Goal: Information Seeking & Learning: Learn about a topic

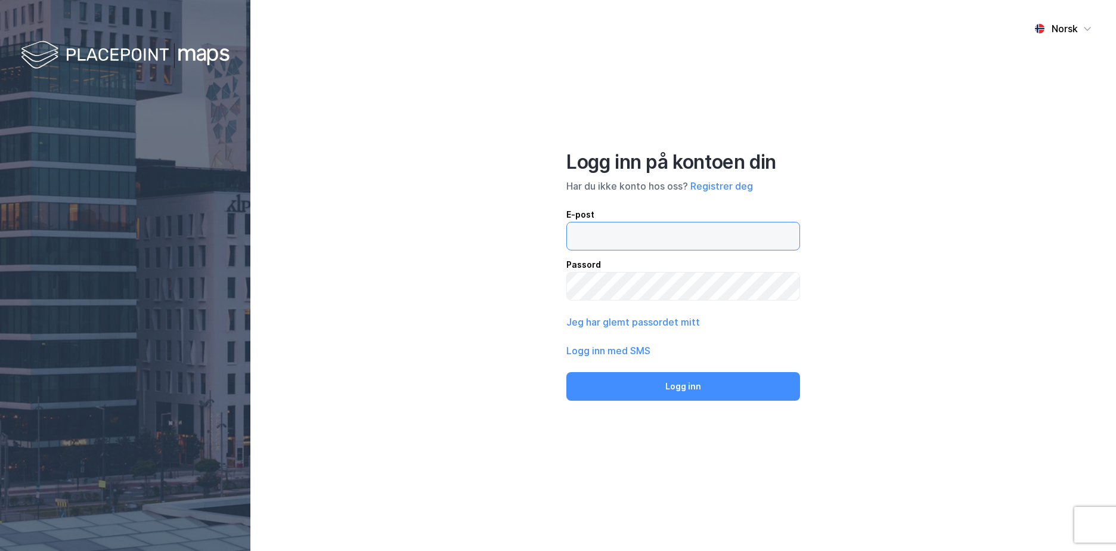
click at [627, 233] on input "email" at bounding box center [683, 235] width 233 height 27
type input "[EMAIL_ADDRESS][DOMAIN_NAME]"
click at [567, 372] on button "Logg inn" at bounding box center [684, 386] width 234 height 29
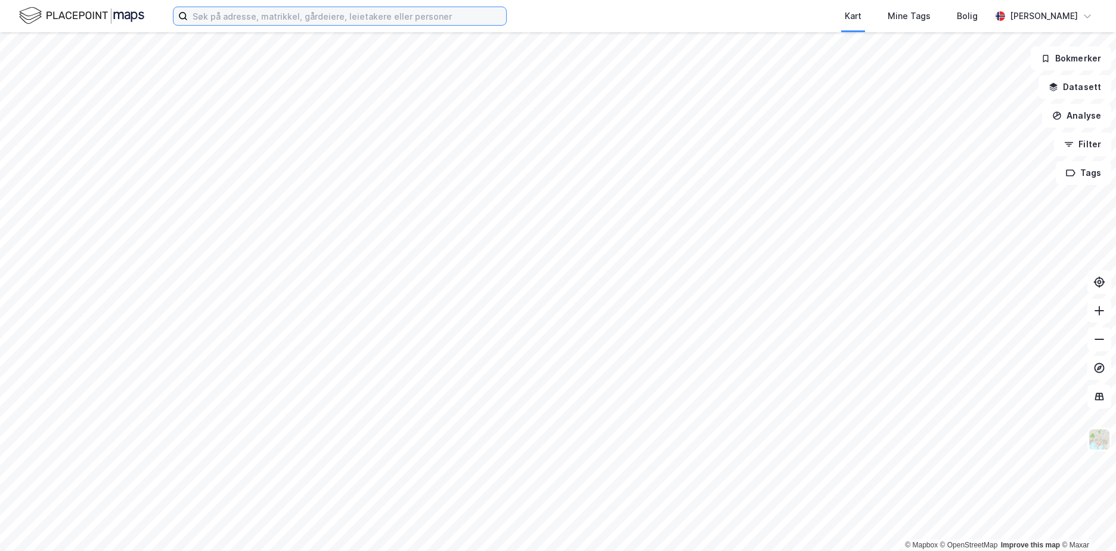
click at [217, 19] on input at bounding box center [347, 16] width 318 height 18
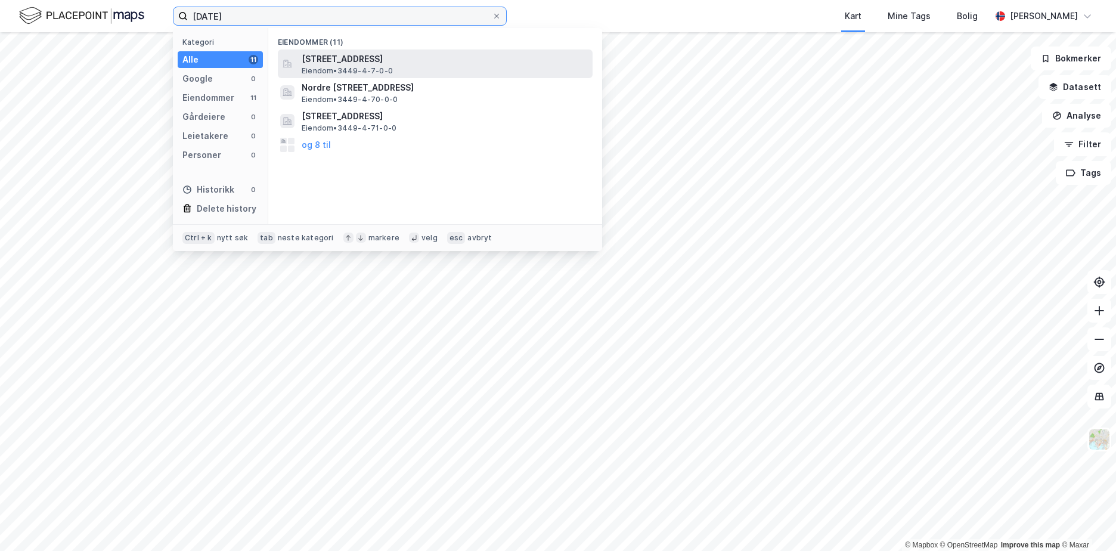
type input "[DATE]"
click at [392, 58] on span "[STREET_ADDRESS]" at bounding box center [445, 59] width 286 height 14
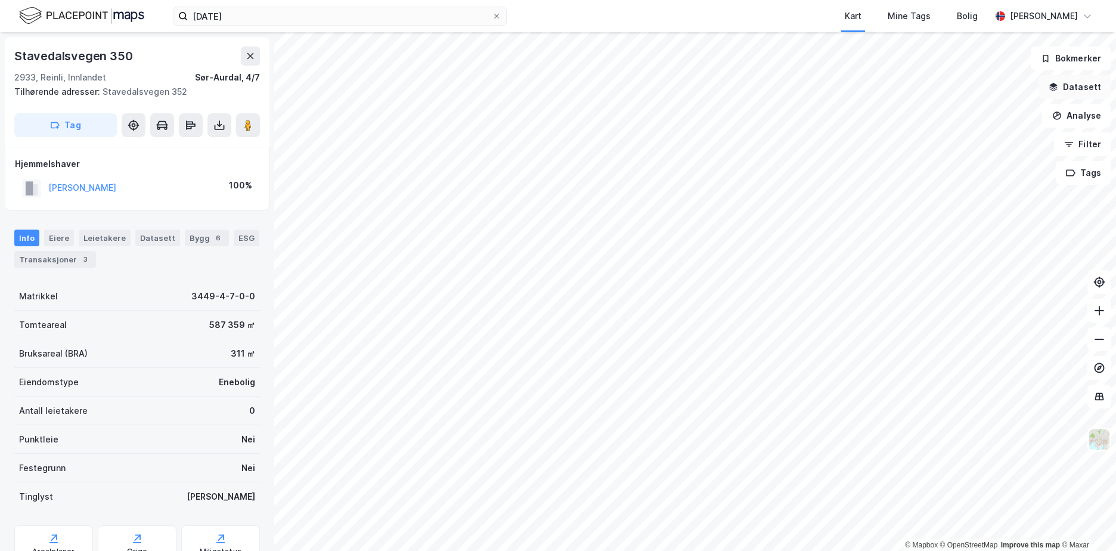
click at [1077, 88] on button "Datasett" at bounding box center [1075, 87] width 73 height 24
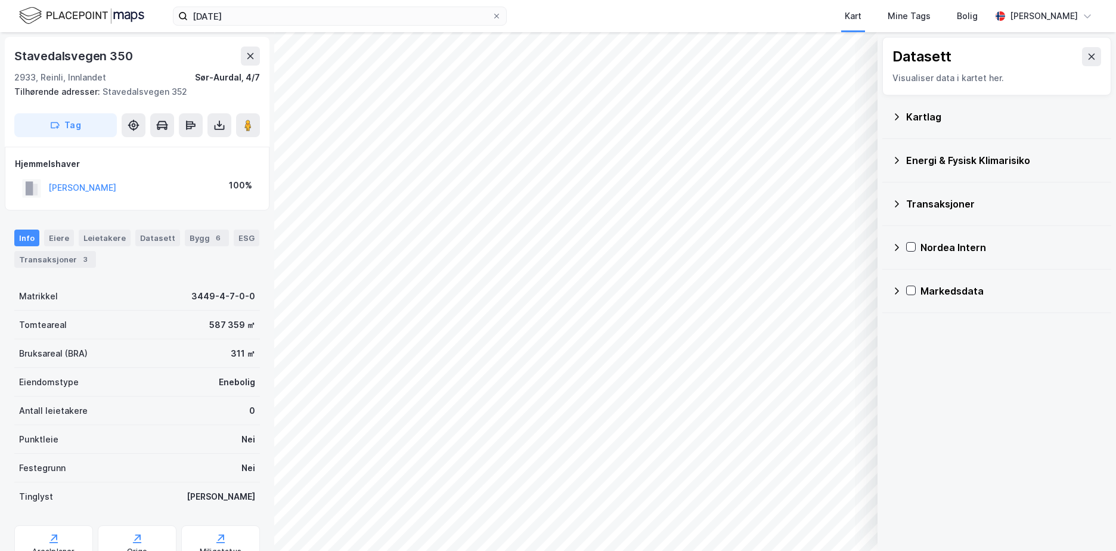
click at [899, 115] on icon at bounding box center [897, 117] width 10 height 10
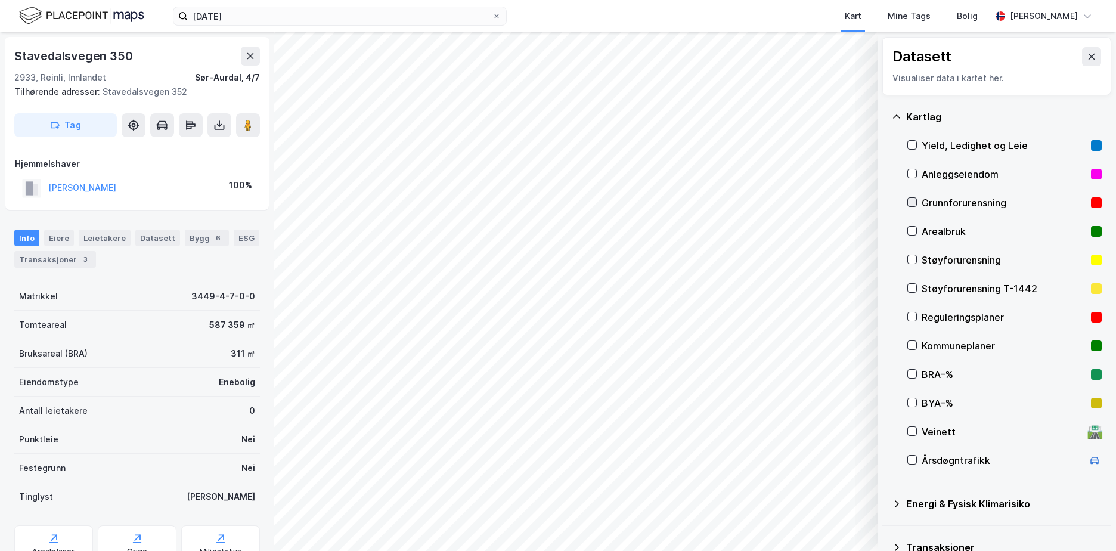
click at [914, 200] on icon at bounding box center [912, 202] width 8 height 8
click at [896, 113] on icon at bounding box center [897, 117] width 10 height 10
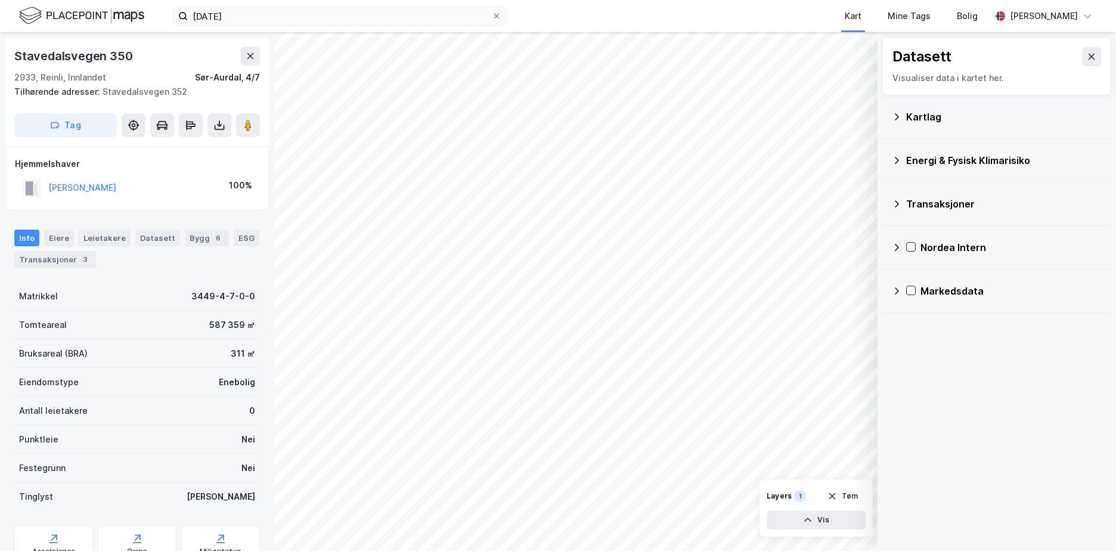
click at [899, 157] on icon at bounding box center [897, 161] width 10 height 10
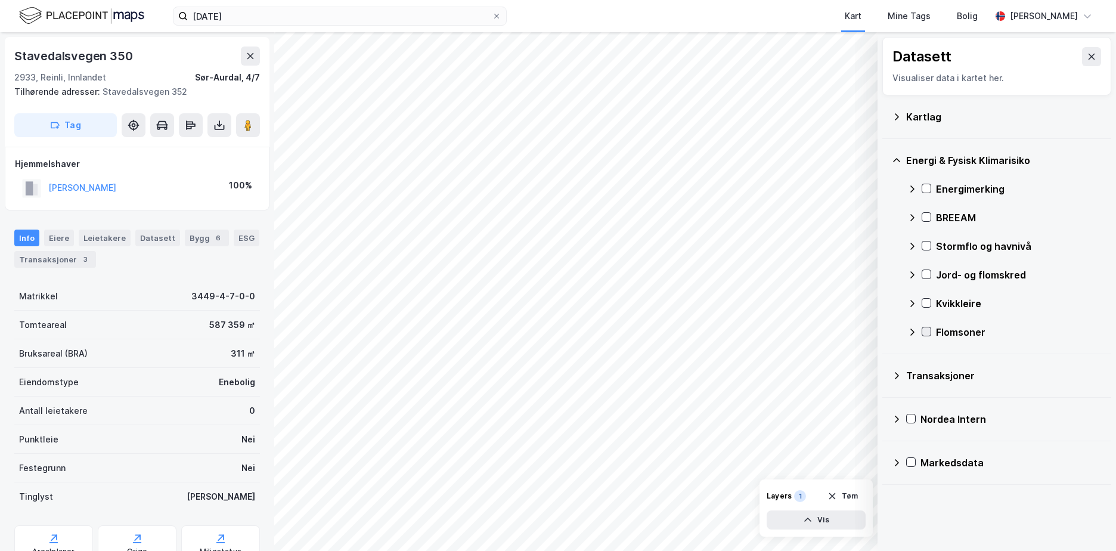
click at [927, 329] on icon at bounding box center [927, 331] width 8 height 8
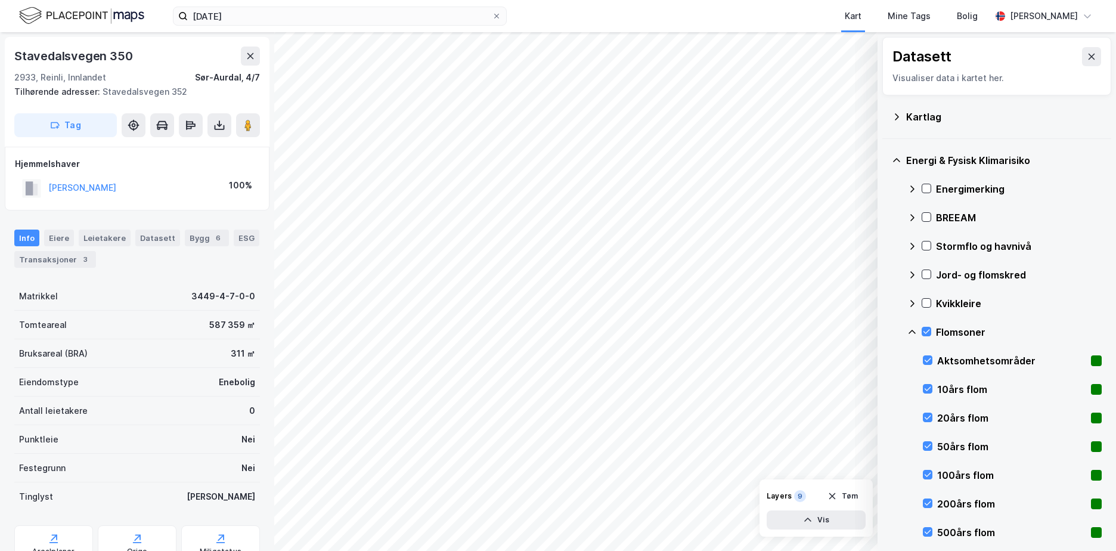
click at [914, 330] on icon at bounding box center [913, 332] width 10 height 10
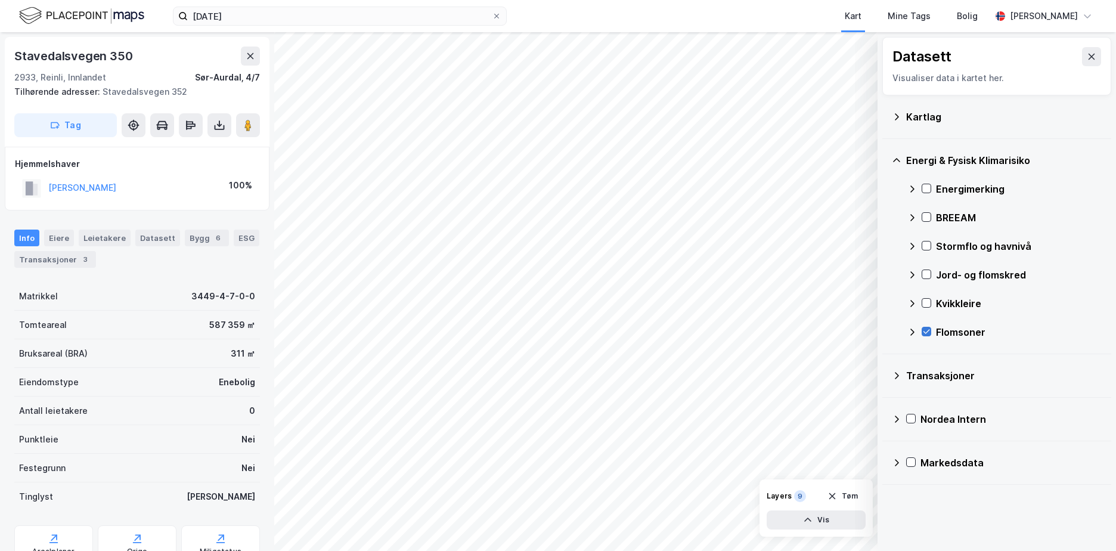
click at [927, 329] on icon at bounding box center [927, 331] width 8 height 8
click at [912, 331] on icon at bounding box center [913, 332] width 10 height 10
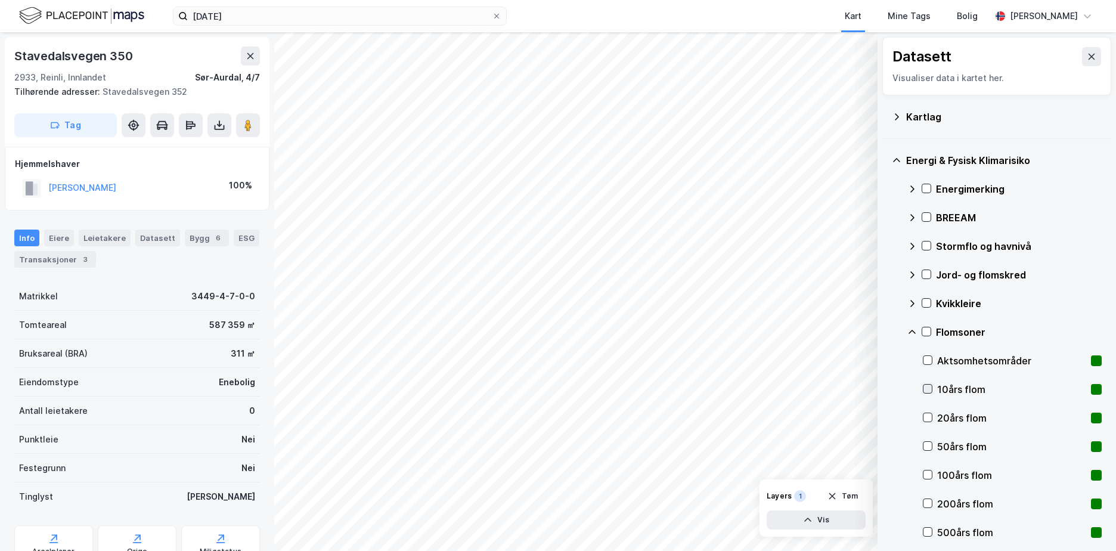
click at [926, 387] on icon at bounding box center [928, 389] width 8 height 8
click at [929, 418] on icon at bounding box center [928, 418] width 7 height 4
click at [930, 444] on icon at bounding box center [928, 446] width 8 height 8
click at [926, 472] on icon at bounding box center [928, 475] width 8 height 8
click at [928, 503] on icon at bounding box center [928, 503] width 8 height 8
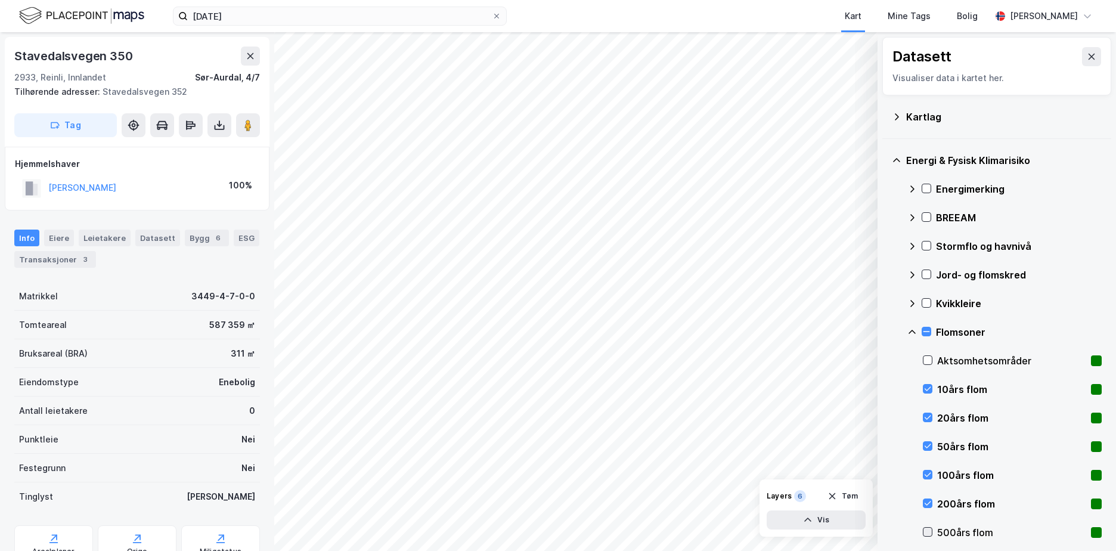
click at [929, 531] on icon at bounding box center [928, 532] width 8 height 8
click at [931, 358] on icon at bounding box center [928, 360] width 8 height 8
click at [922, 329] on div at bounding box center [927, 332] width 10 height 10
click at [928, 330] on icon at bounding box center [927, 331] width 8 height 8
click at [926, 298] on div "Kvikkleire" at bounding box center [1005, 303] width 194 height 29
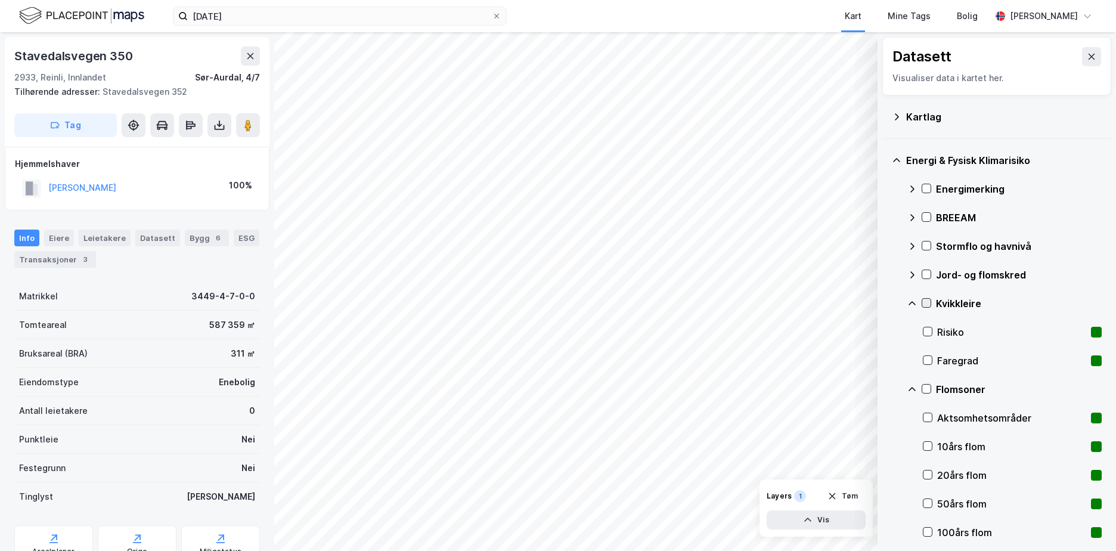
click at [924, 301] on icon at bounding box center [927, 303] width 8 height 8
click at [927, 269] on div "Jord- og flomskred" at bounding box center [1005, 275] width 194 height 29
click at [924, 273] on icon at bounding box center [927, 274] width 8 height 8
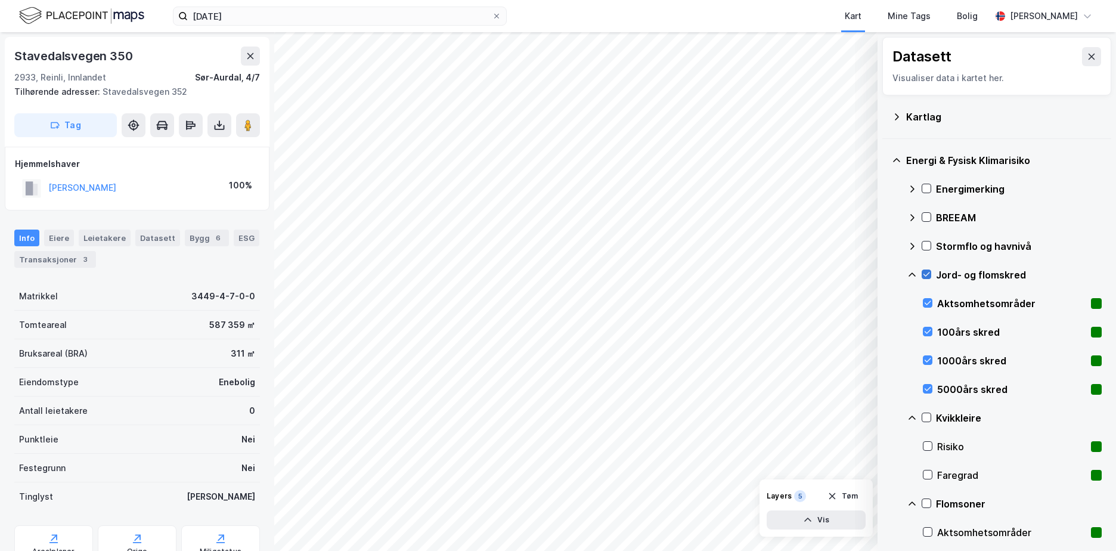
click at [926, 270] on icon at bounding box center [927, 274] width 8 height 8
click at [927, 331] on icon at bounding box center [928, 331] width 8 height 8
click at [928, 359] on icon at bounding box center [928, 360] width 8 height 8
click at [926, 389] on icon at bounding box center [928, 389] width 7 height 4
click at [929, 302] on icon at bounding box center [928, 303] width 8 height 8
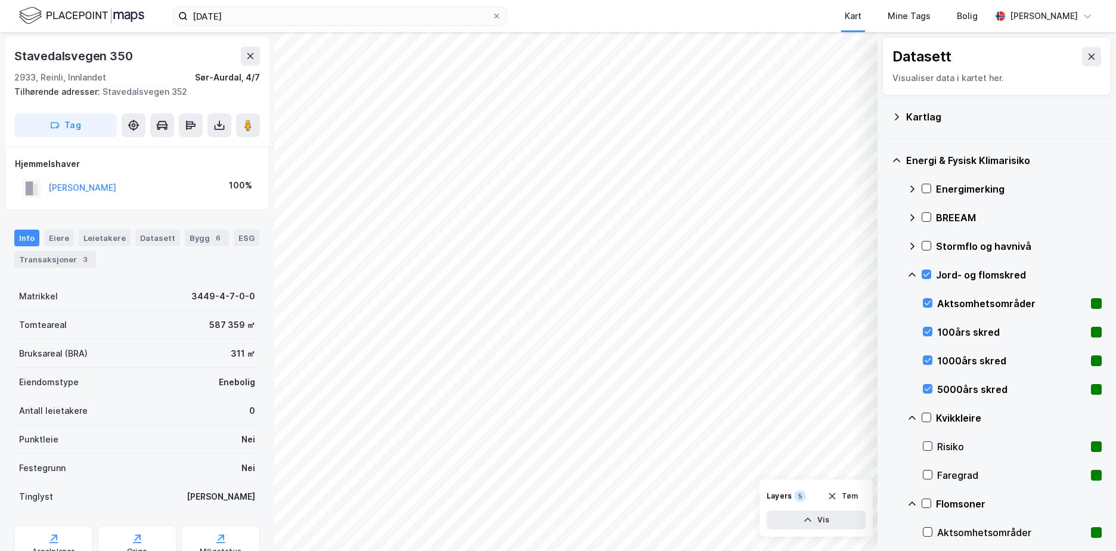
click at [914, 270] on icon at bounding box center [913, 275] width 10 height 10
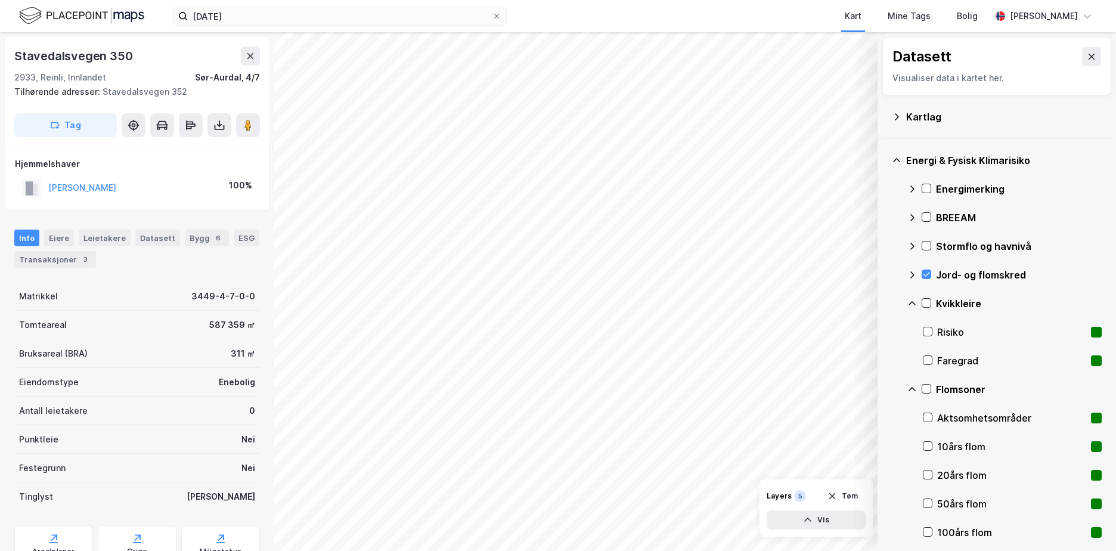
click at [924, 240] on div "Stormflo og havnivå" at bounding box center [1005, 246] width 194 height 29
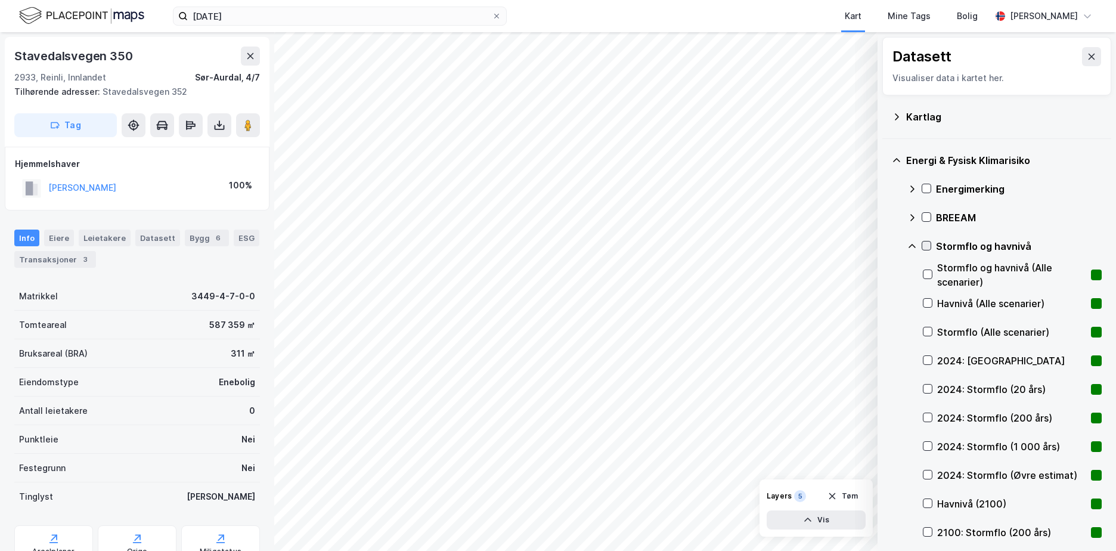
click at [929, 242] on icon at bounding box center [927, 246] width 8 height 8
click at [912, 243] on icon at bounding box center [913, 247] width 10 height 10
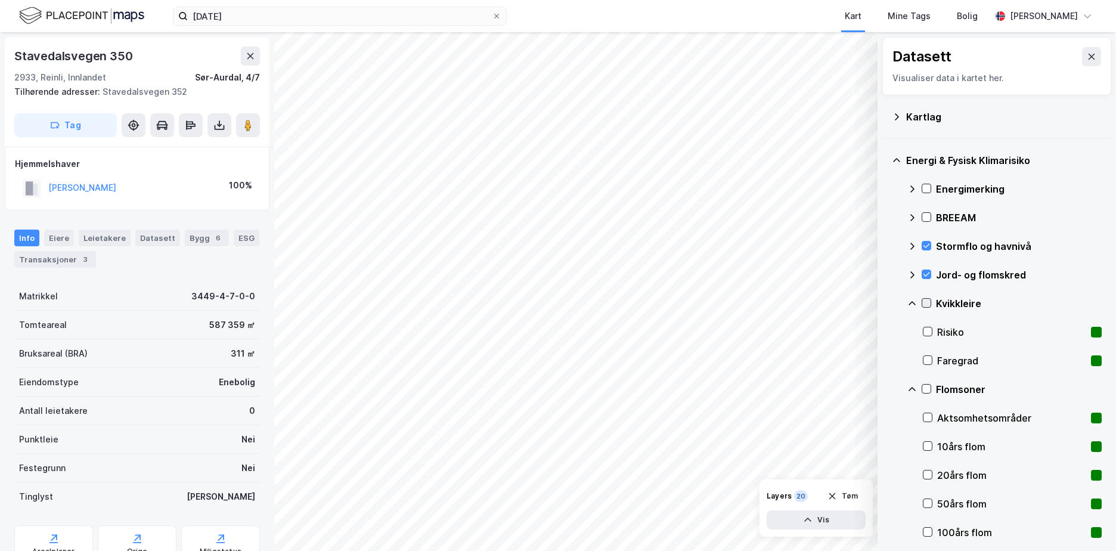
click at [924, 303] on icon at bounding box center [927, 303] width 8 height 8
click at [912, 301] on icon at bounding box center [913, 304] width 10 height 10
click at [925, 330] on icon at bounding box center [927, 331] width 8 height 8
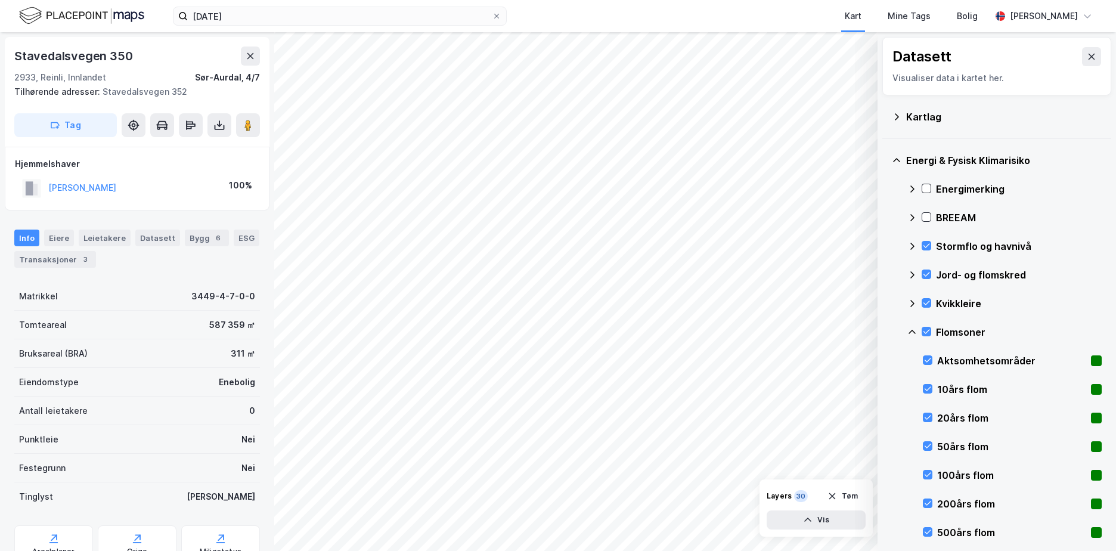
click at [912, 327] on icon at bounding box center [913, 332] width 10 height 10
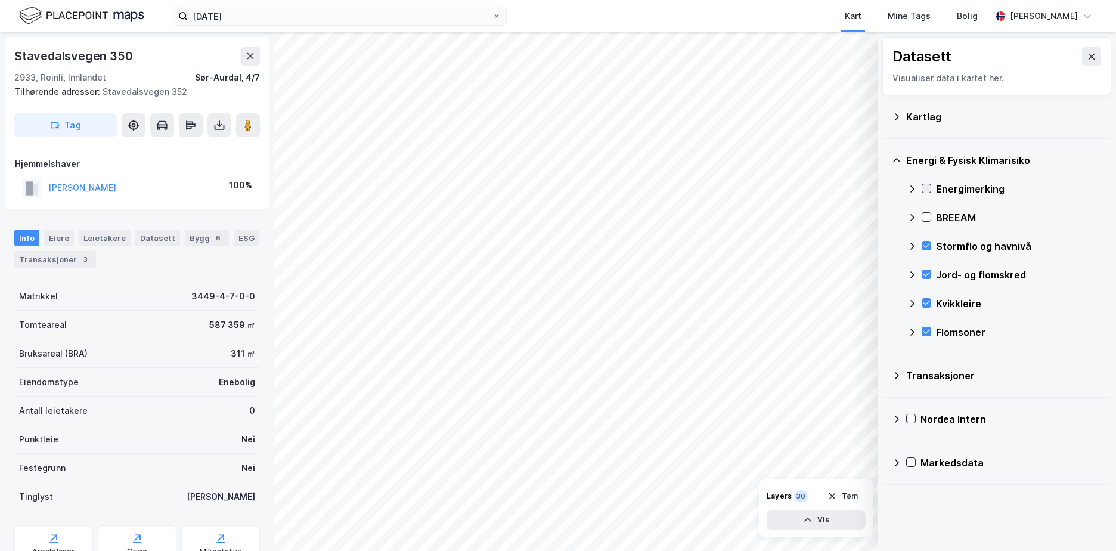
click at [927, 187] on icon at bounding box center [927, 188] width 8 height 8
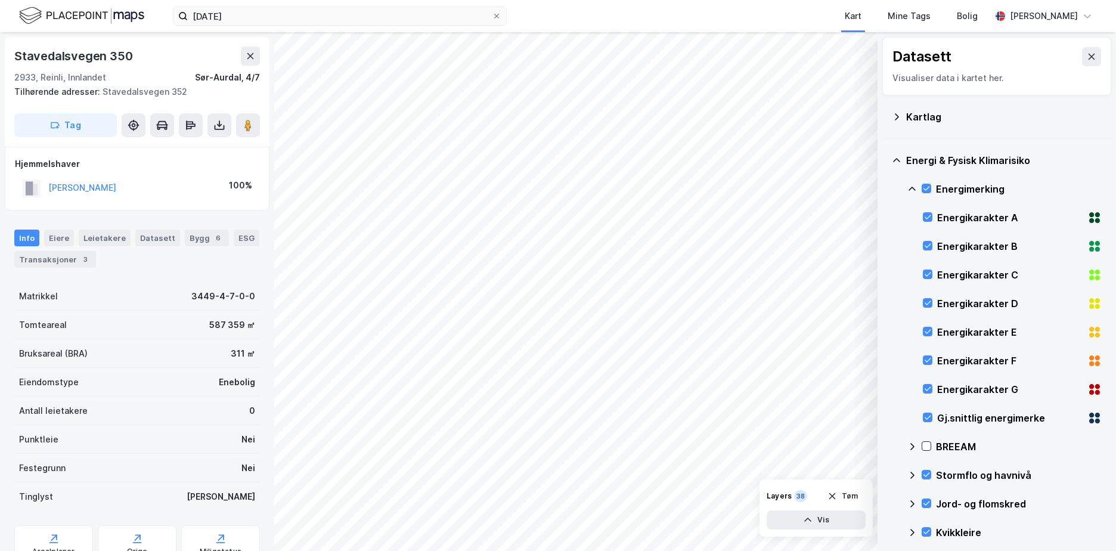
click at [912, 187] on icon at bounding box center [913, 189] width 10 height 10
